Goal: Task Accomplishment & Management: Manage account settings

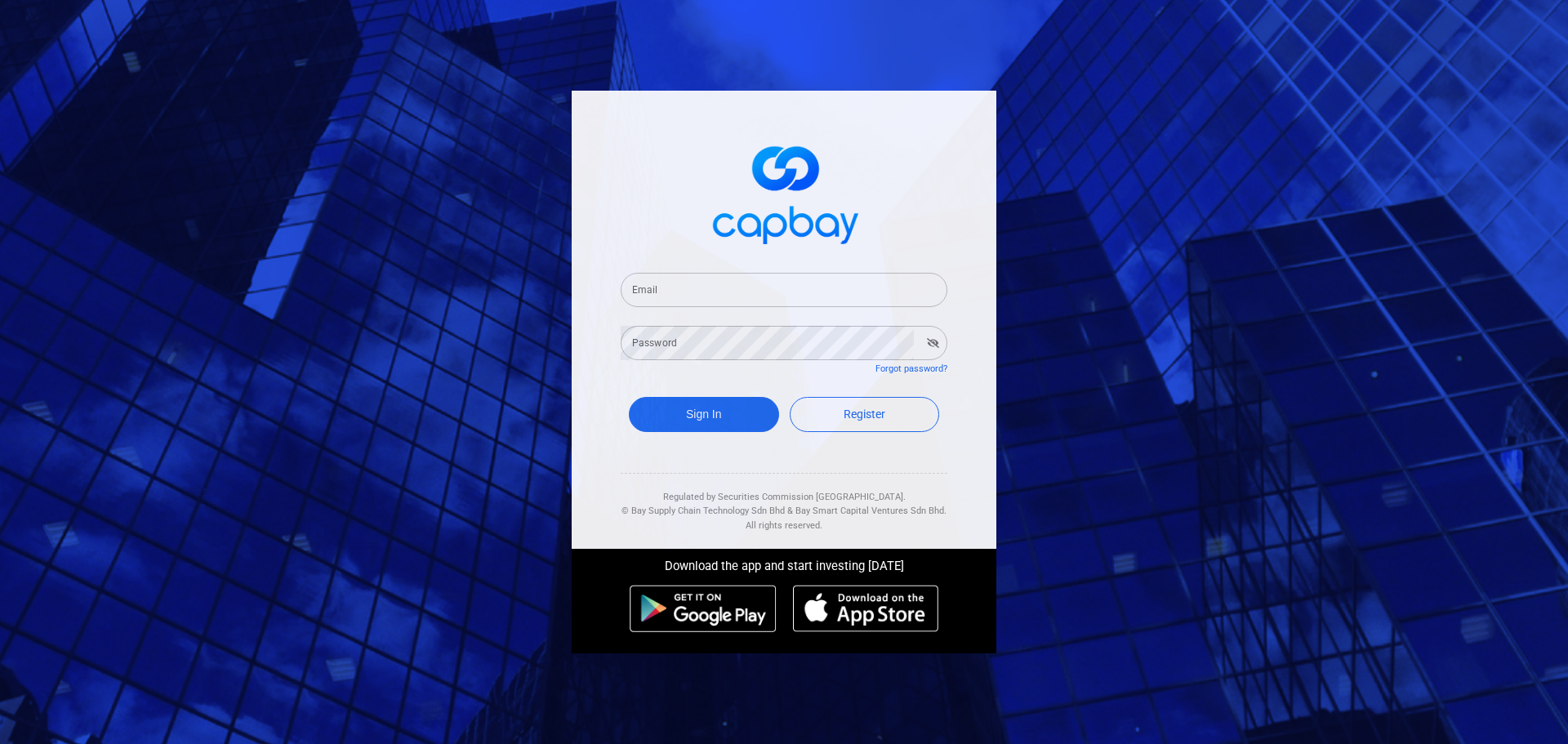
click at [697, 289] on input "Email" at bounding box center [784, 289] width 327 height 34
type input "[EMAIL_ADDRESS][DOMAIN_NAME]"
click at [693, 413] on button "Sign In" at bounding box center [703, 414] width 150 height 35
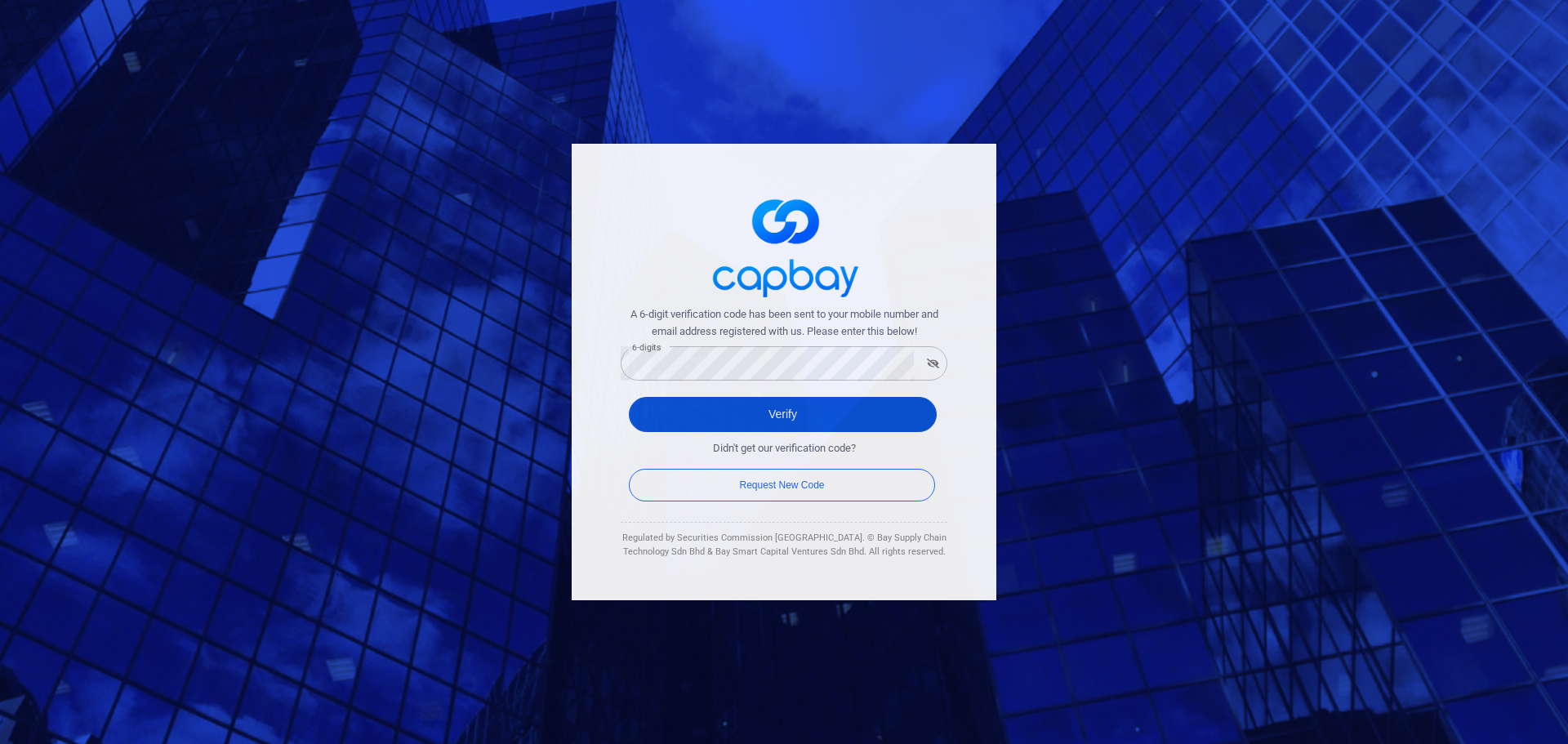
click at [704, 415] on button "Verify" at bounding box center [782, 414] width 308 height 35
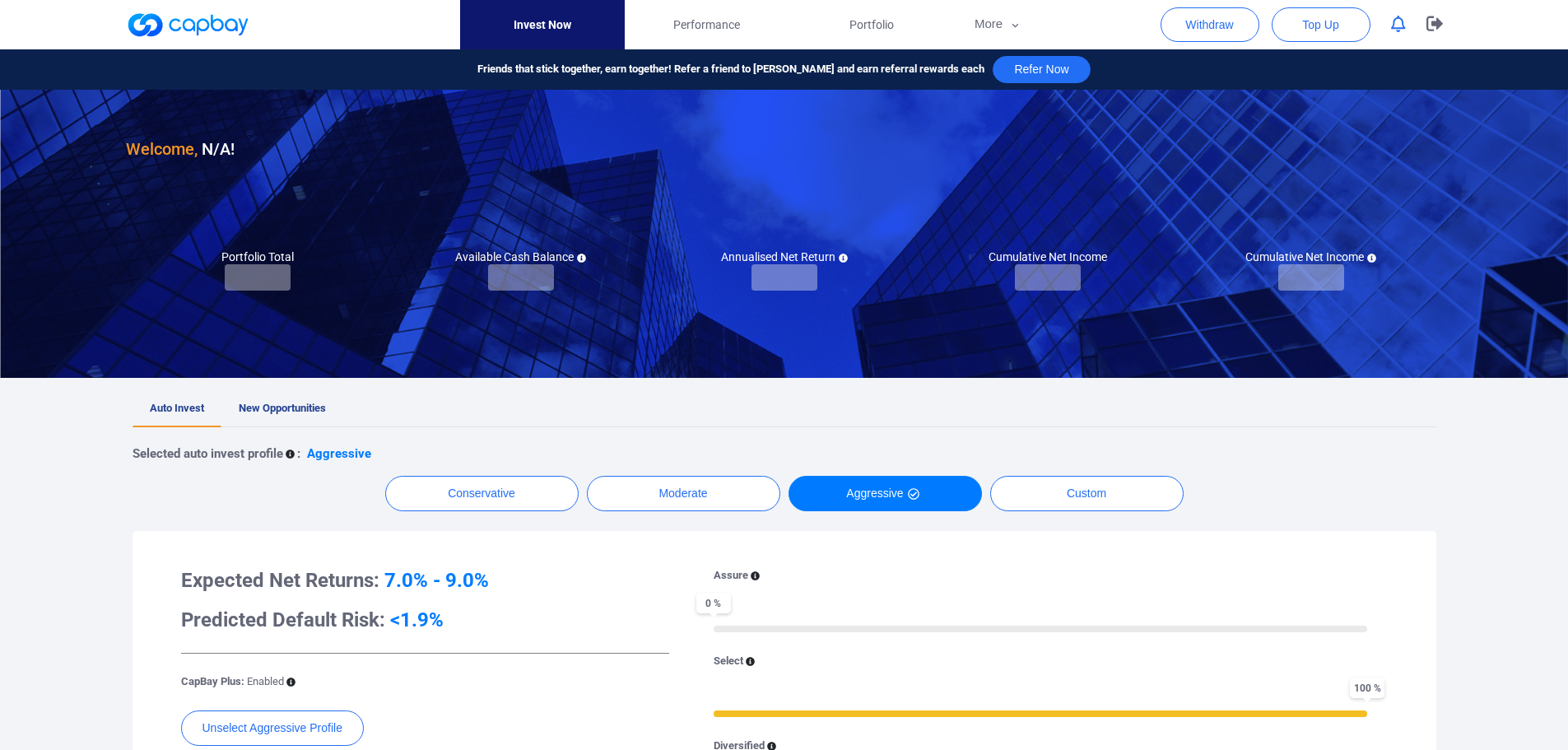
checkbox input "true"
click at [296, 411] on span "New Opportunities" at bounding box center [281, 408] width 87 height 12
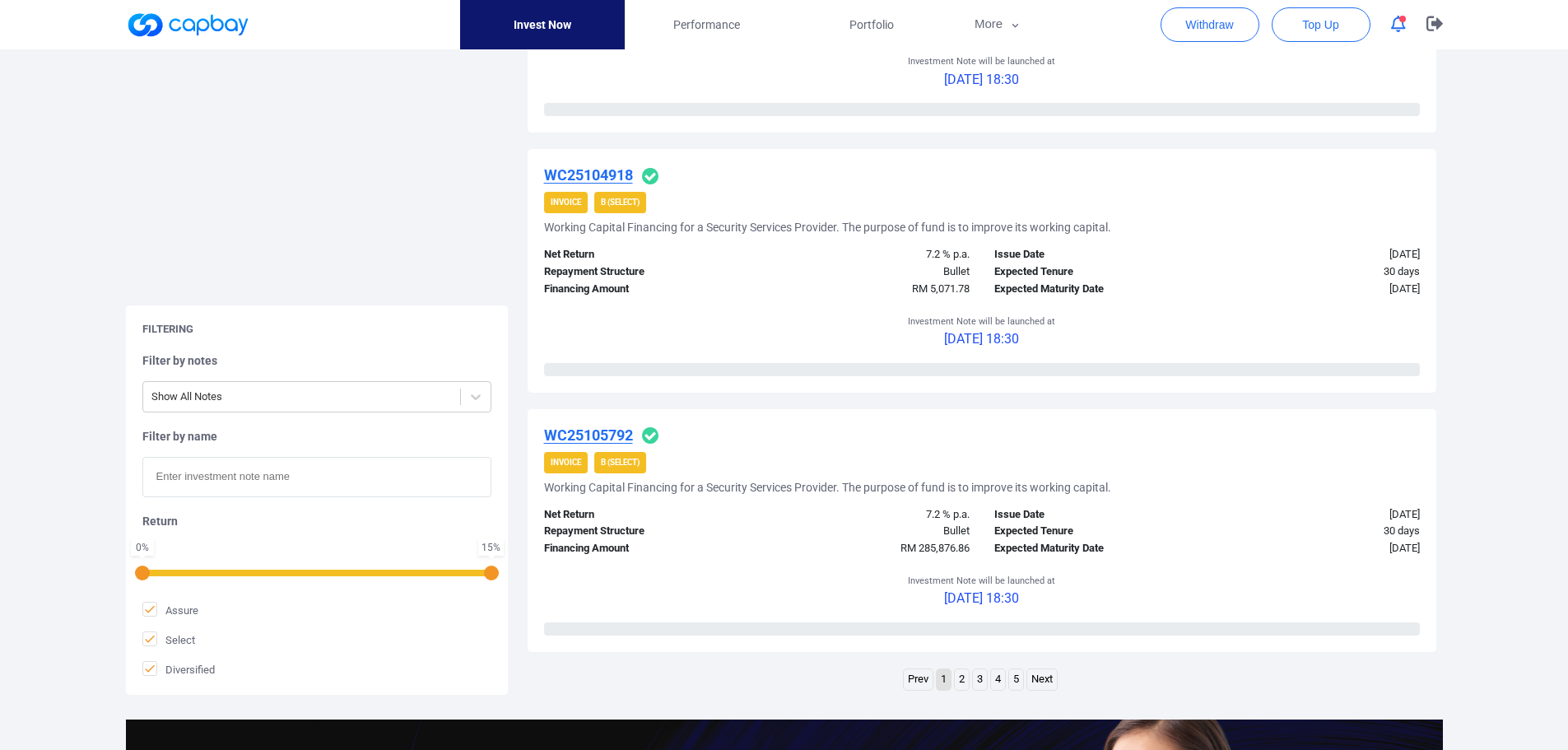
scroll to position [2664, 0]
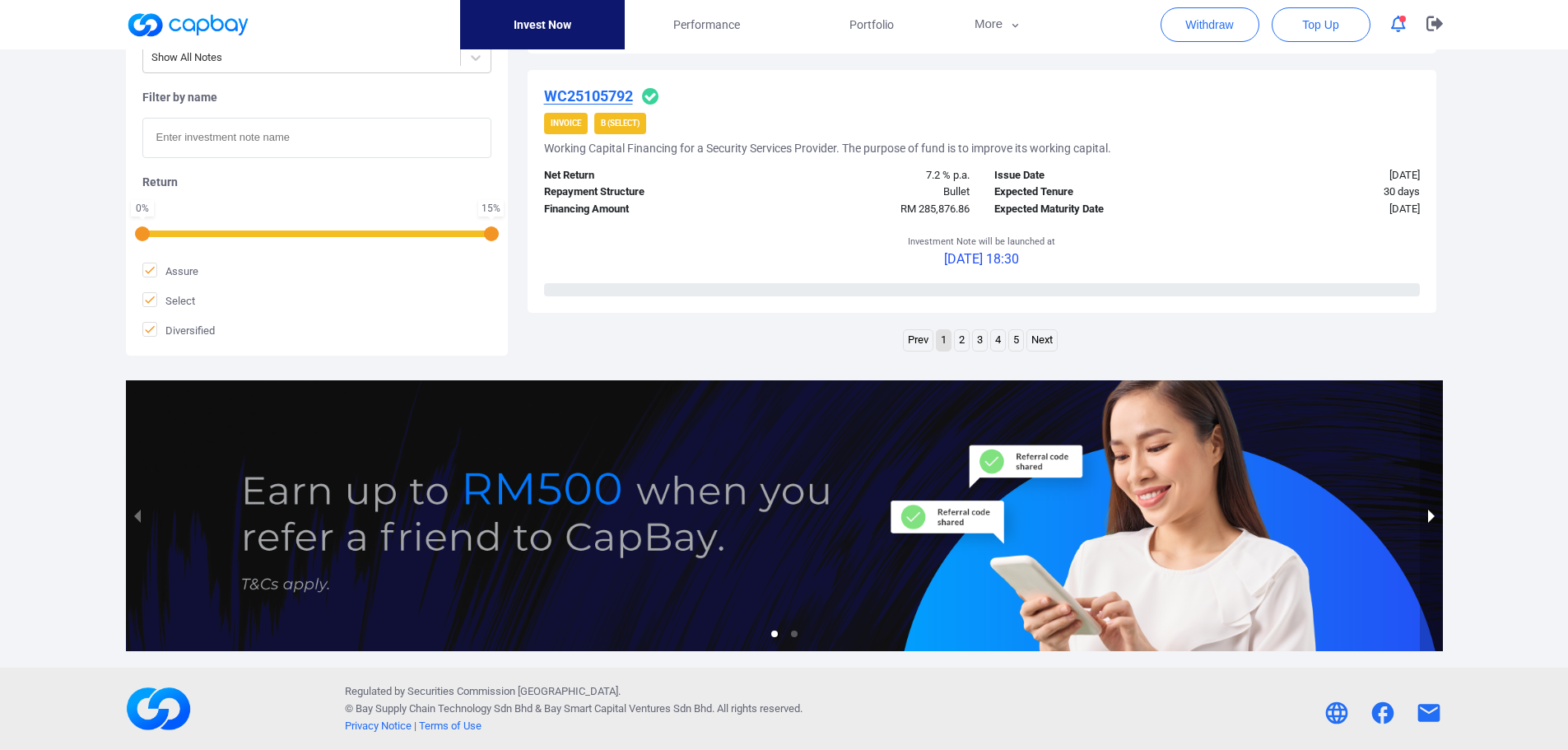
click at [1431, 515] on button "next slide / item" at bounding box center [1431, 515] width 23 height 271
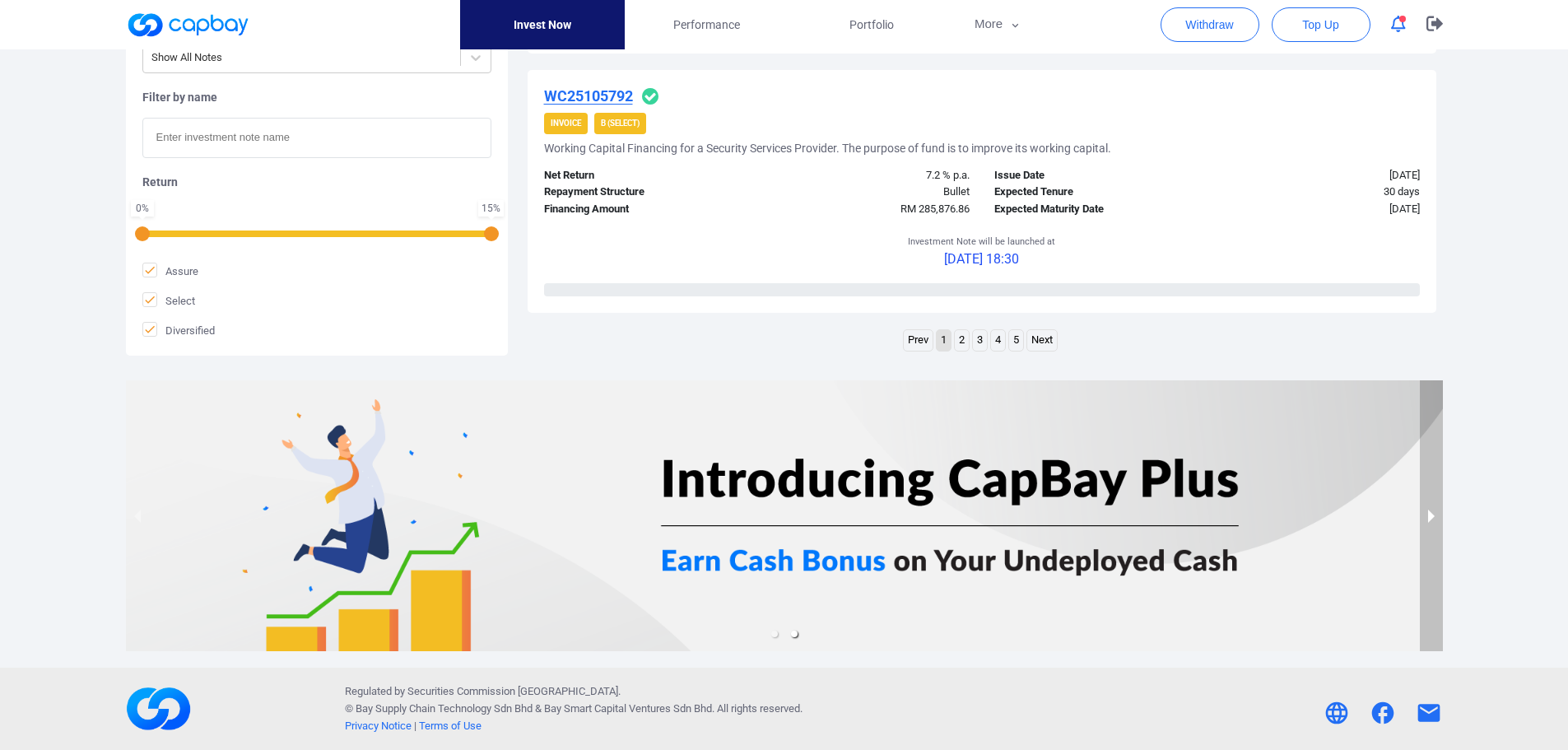
click at [1431, 515] on button "next slide / item" at bounding box center [1431, 515] width 23 height 271
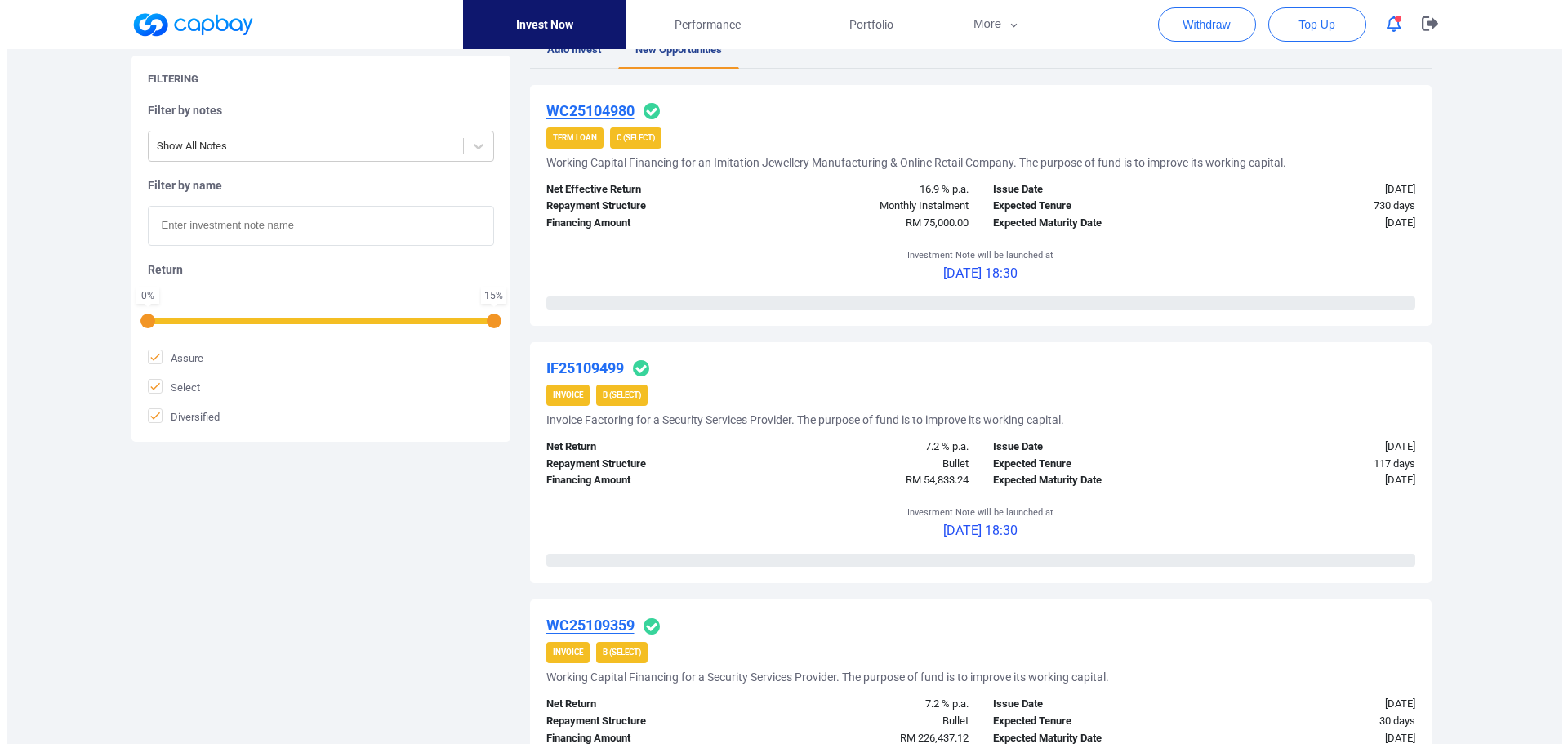
scroll to position [0, 0]
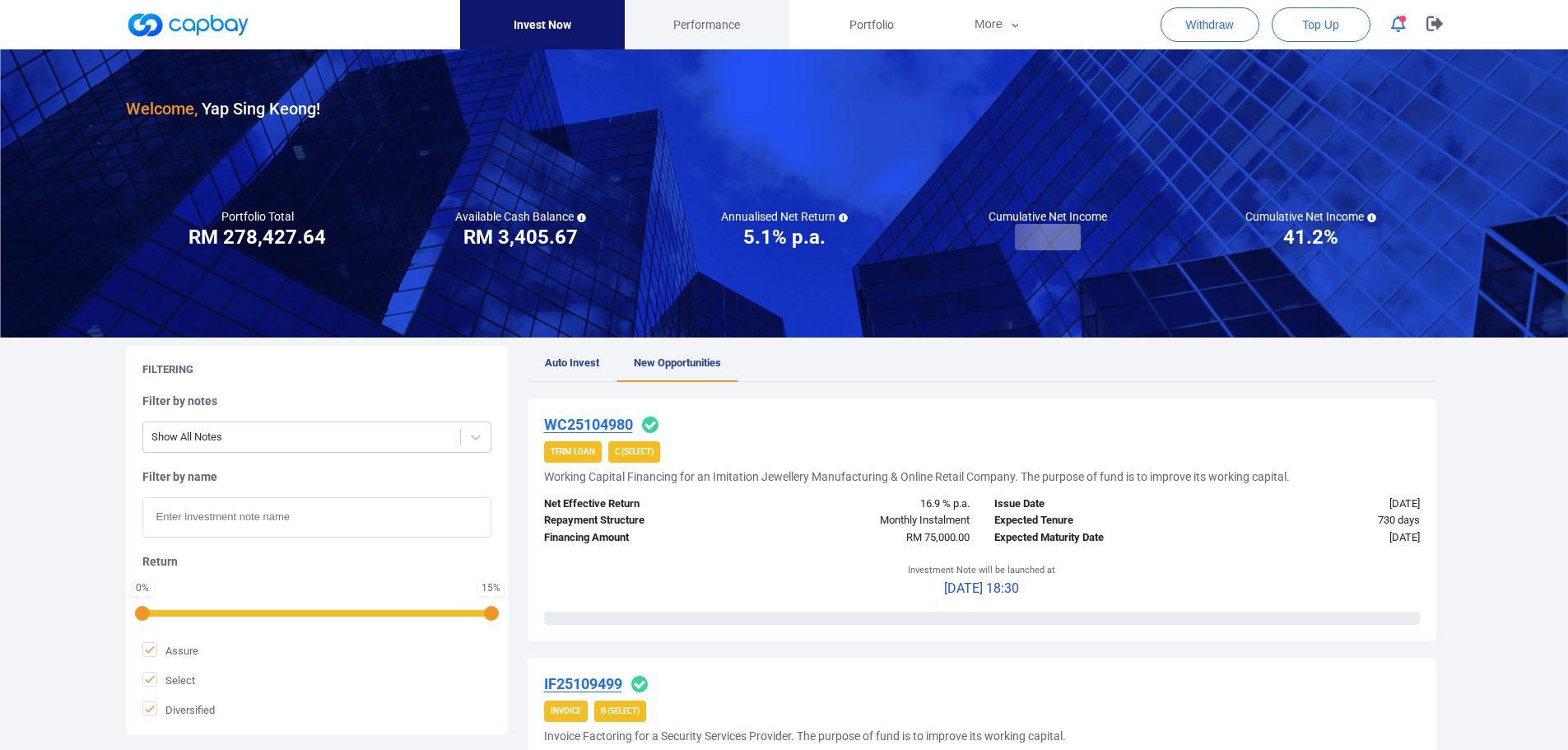
click at [731, 24] on span "Performance" at bounding box center [707, 24] width 67 height 18
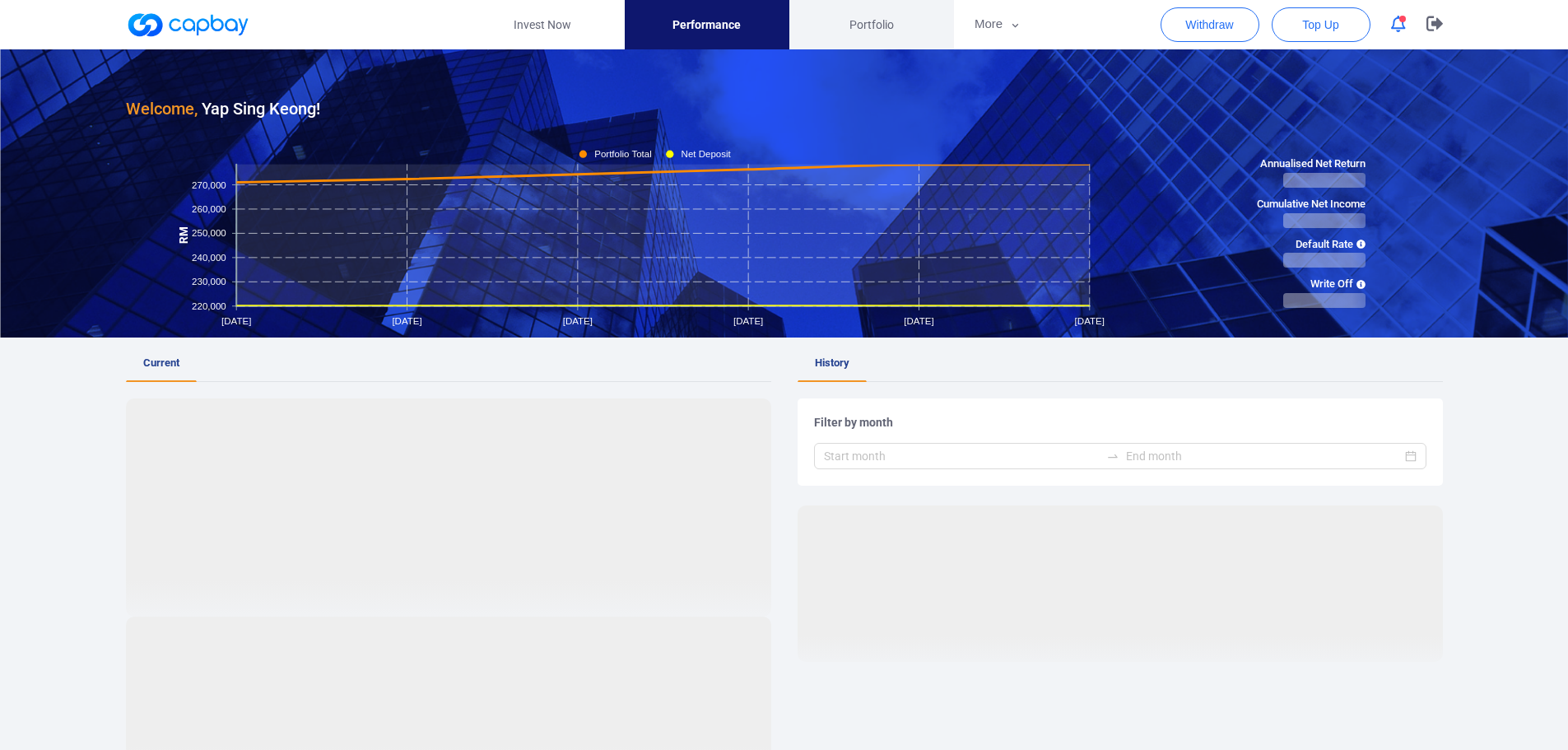
click at [869, 19] on span "Portfolio" at bounding box center [872, 24] width 44 height 18
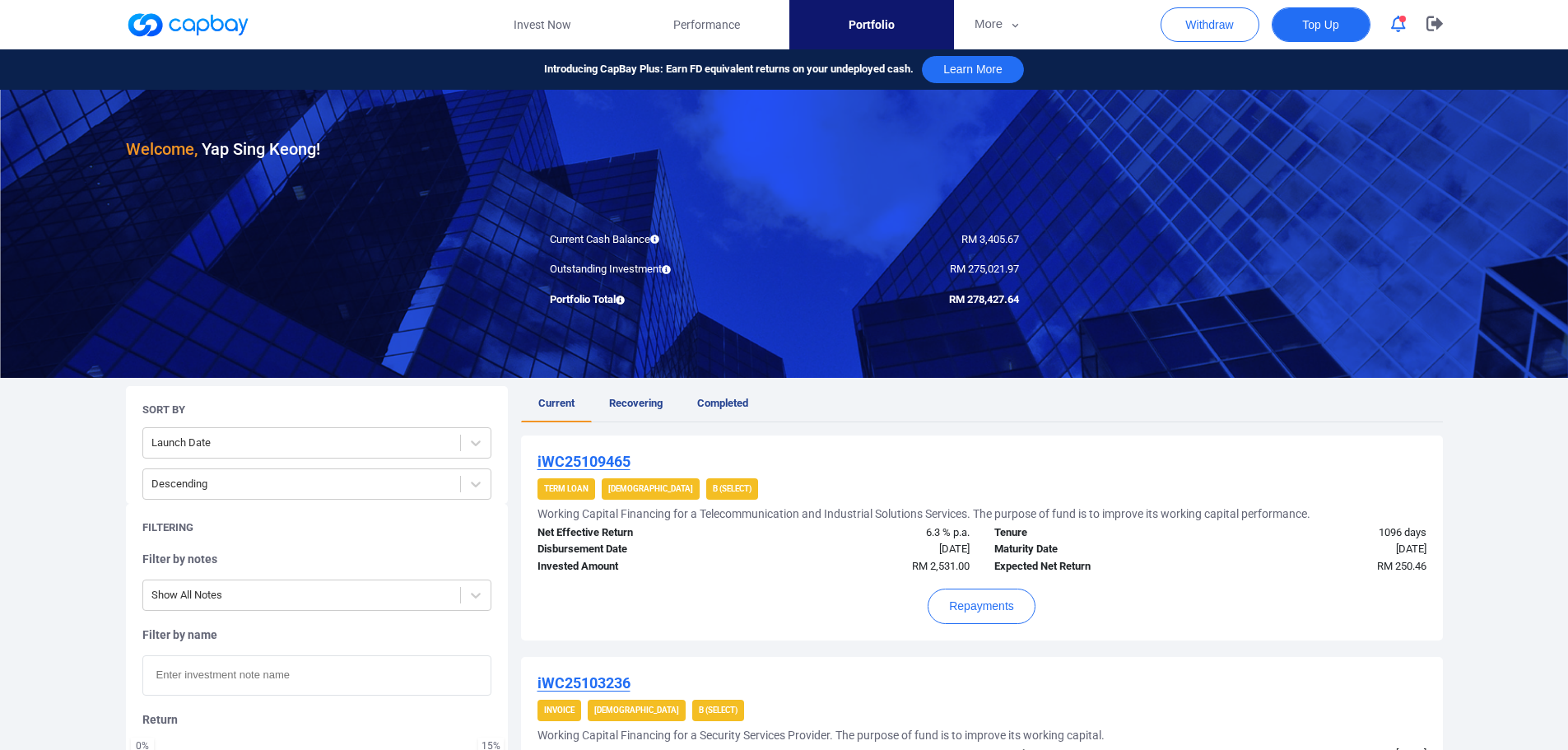
click at [1310, 32] on span "Top Up" at bounding box center [1320, 24] width 36 height 16
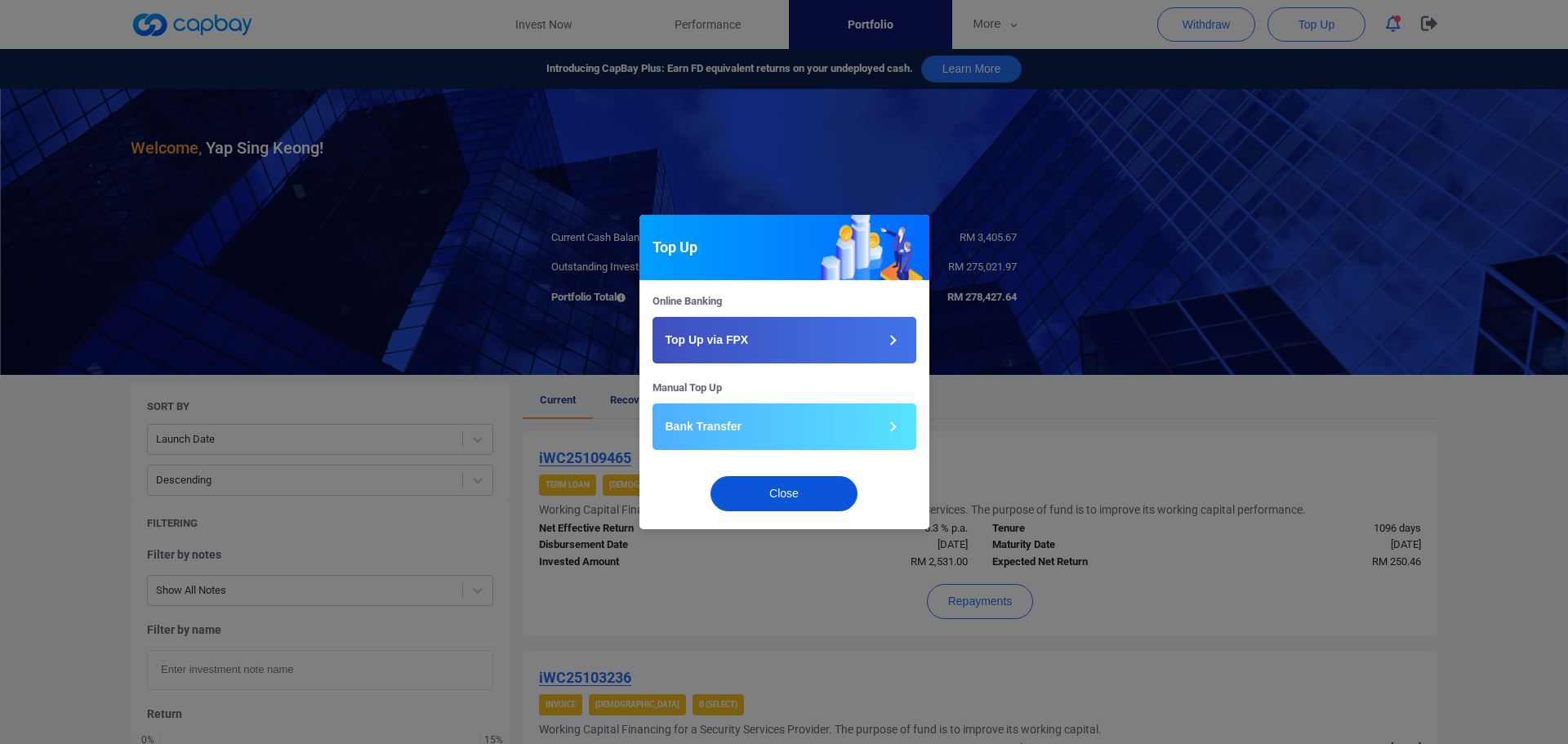
click at [793, 493] on button "Close" at bounding box center [783, 493] width 147 height 35
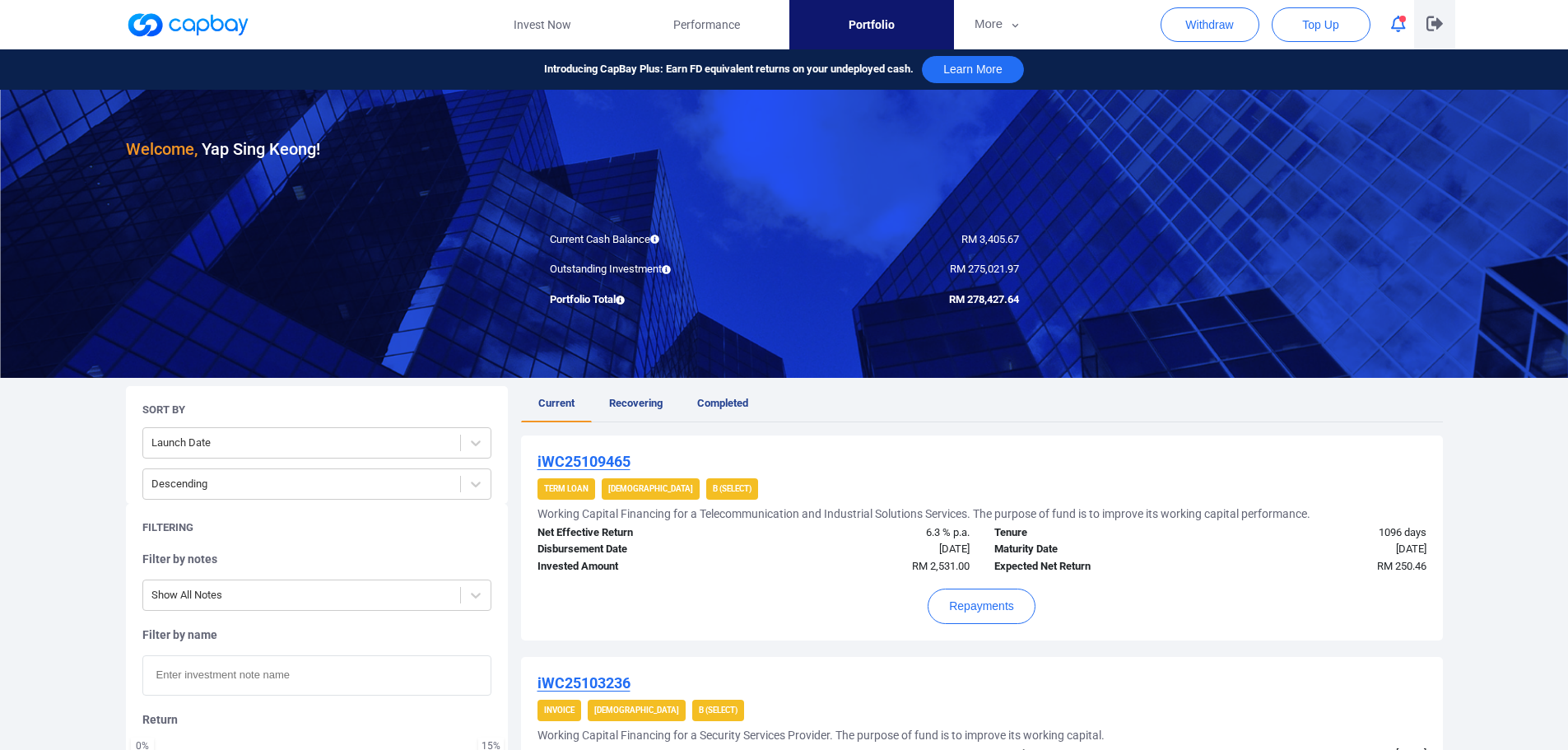
click at [1428, 24] on icon "button" at bounding box center [1434, 23] width 16 height 15
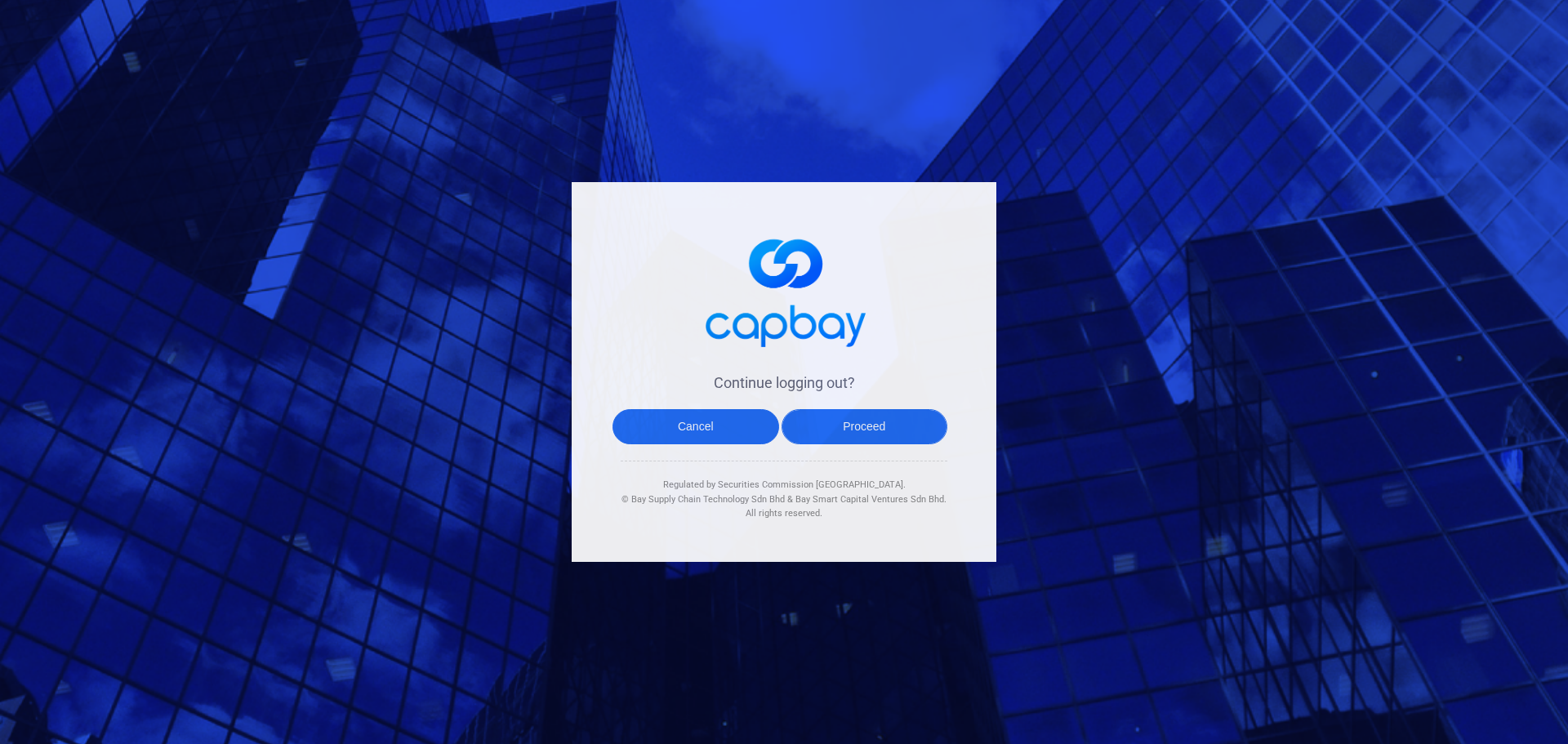
click at [870, 420] on button "Proceed" at bounding box center [864, 426] width 166 height 35
